Goal: Information Seeking & Learning: Learn about a topic

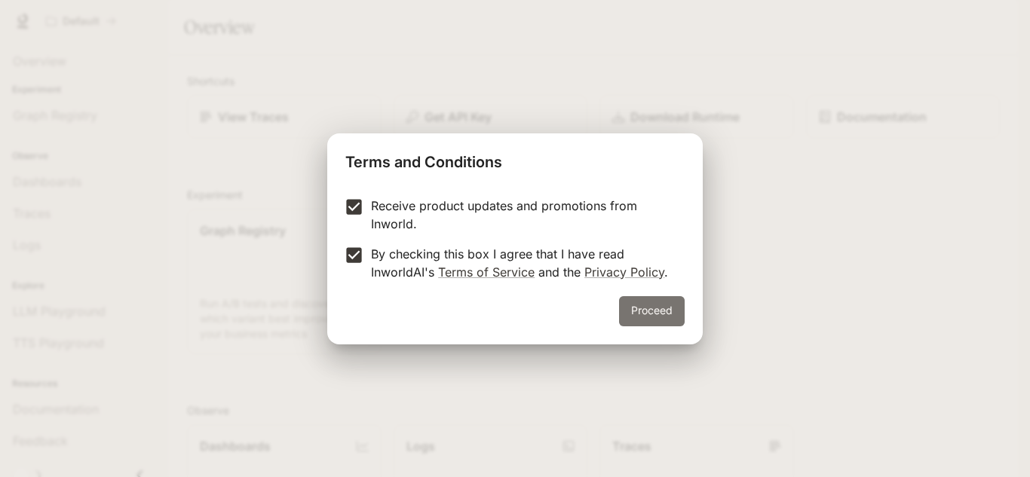
click at [638, 308] on button "Proceed" at bounding box center [652, 311] width 66 height 30
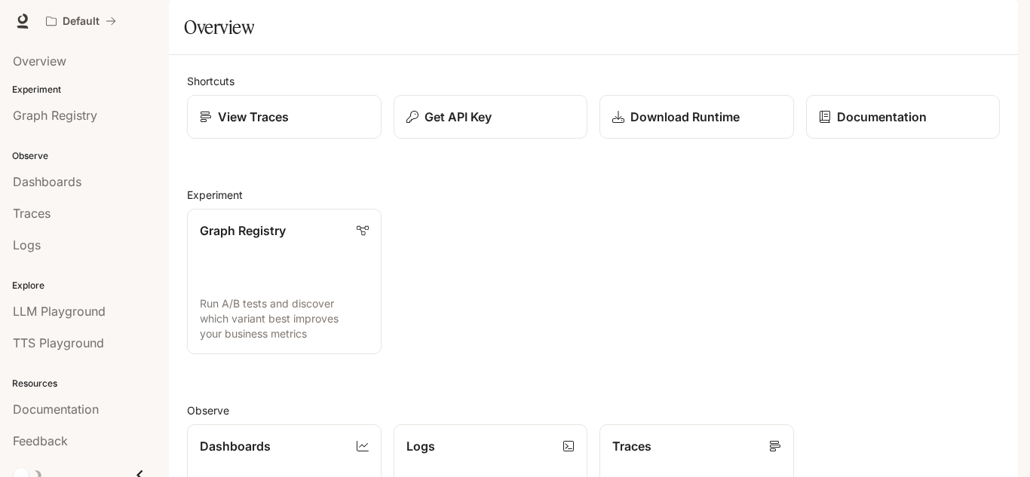
scroll to position [375, 0]
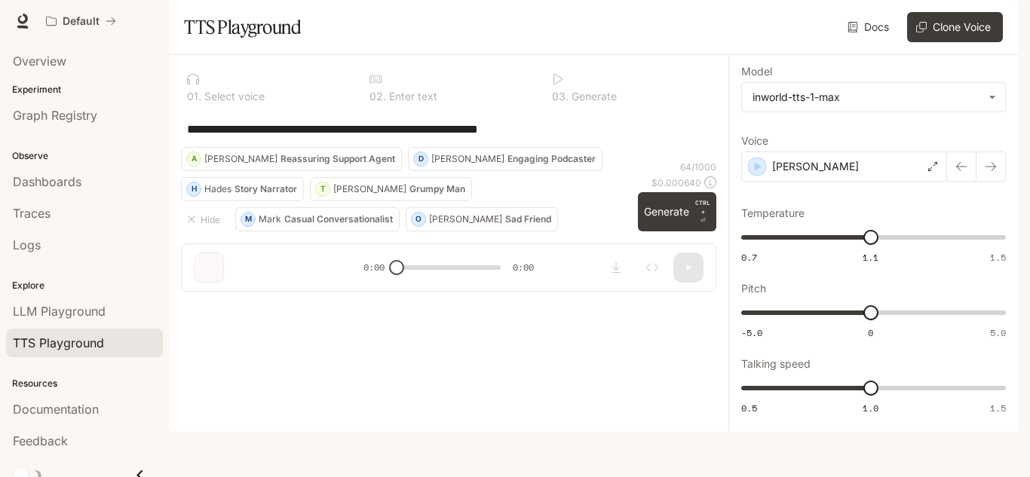
click at [82, 312] on span "LLM Playground" at bounding box center [59, 311] width 93 height 18
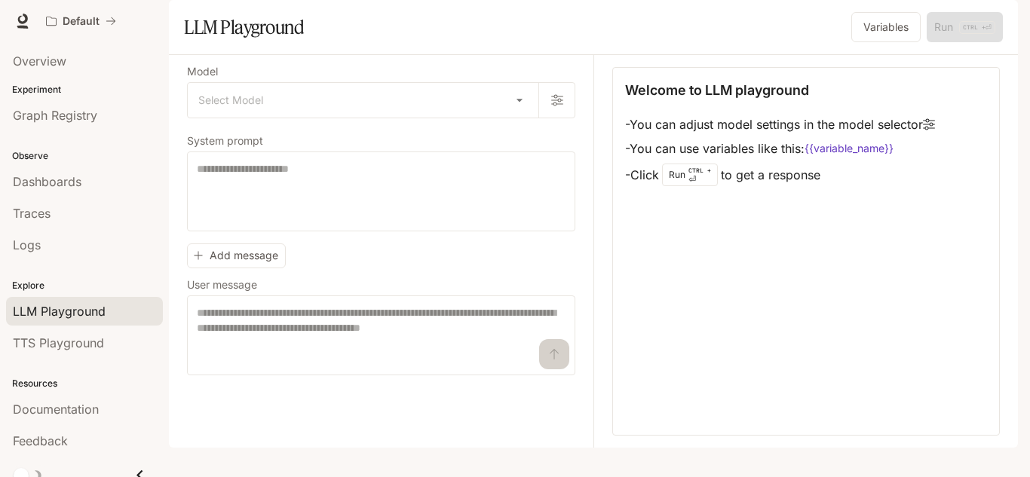
click at [75, 289] on p "Explore" at bounding box center [84, 286] width 169 height 14
click at [79, 253] on div "Logs" at bounding box center [84, 245] width 143 height 18
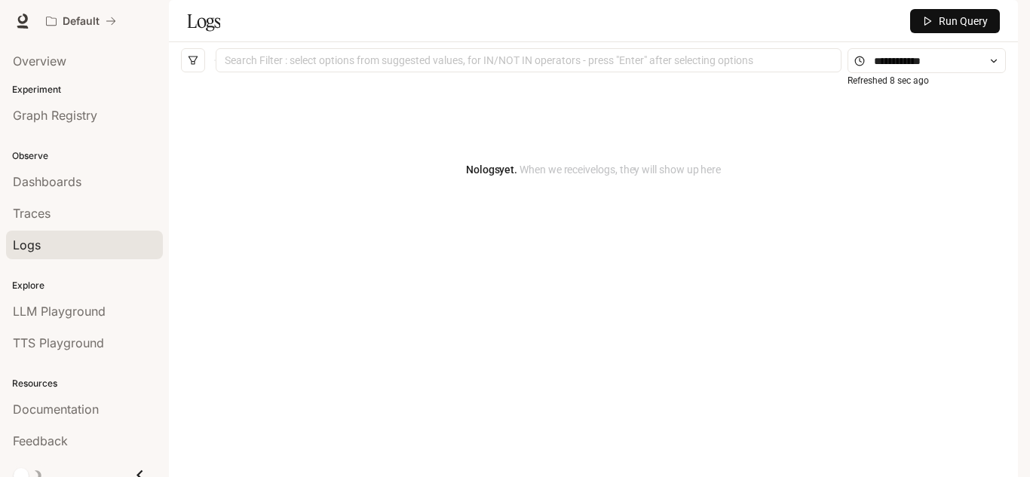
click at [58, 401] on span "Documentation" at bounding box center [56, 409] width 86 height 18
